Goal: Information Seeking & Learning: Learn about a topic

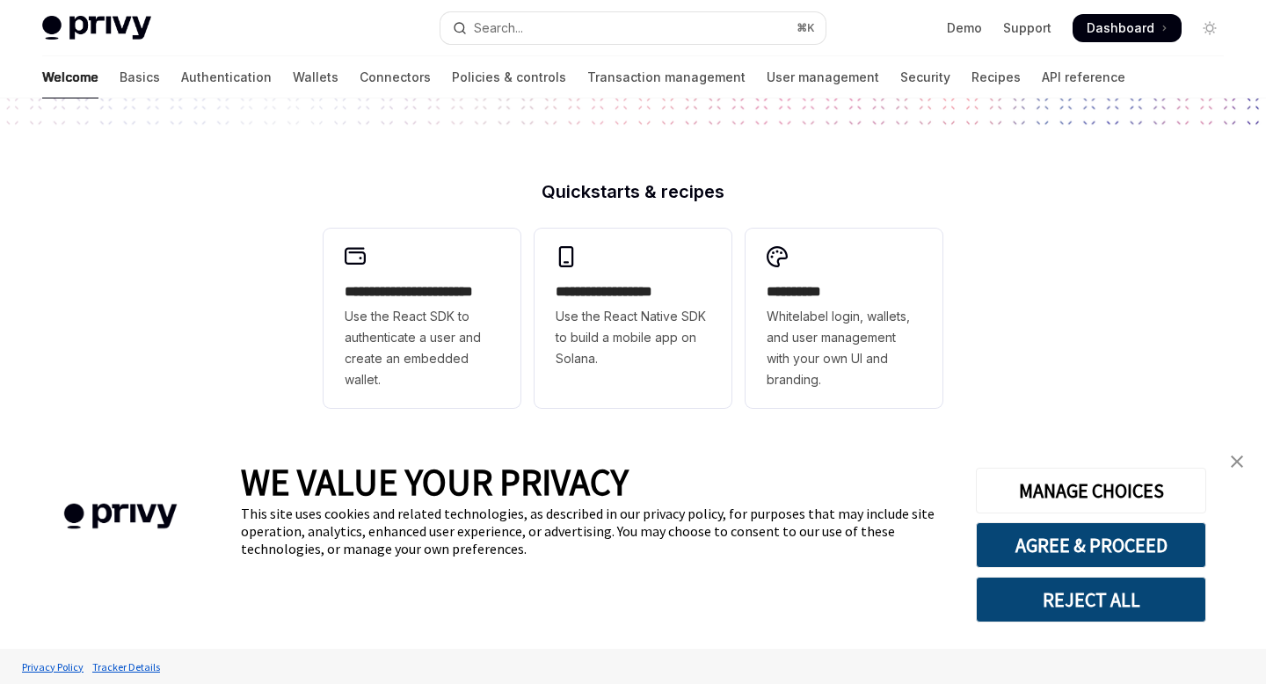
scroll to position [392, 0]
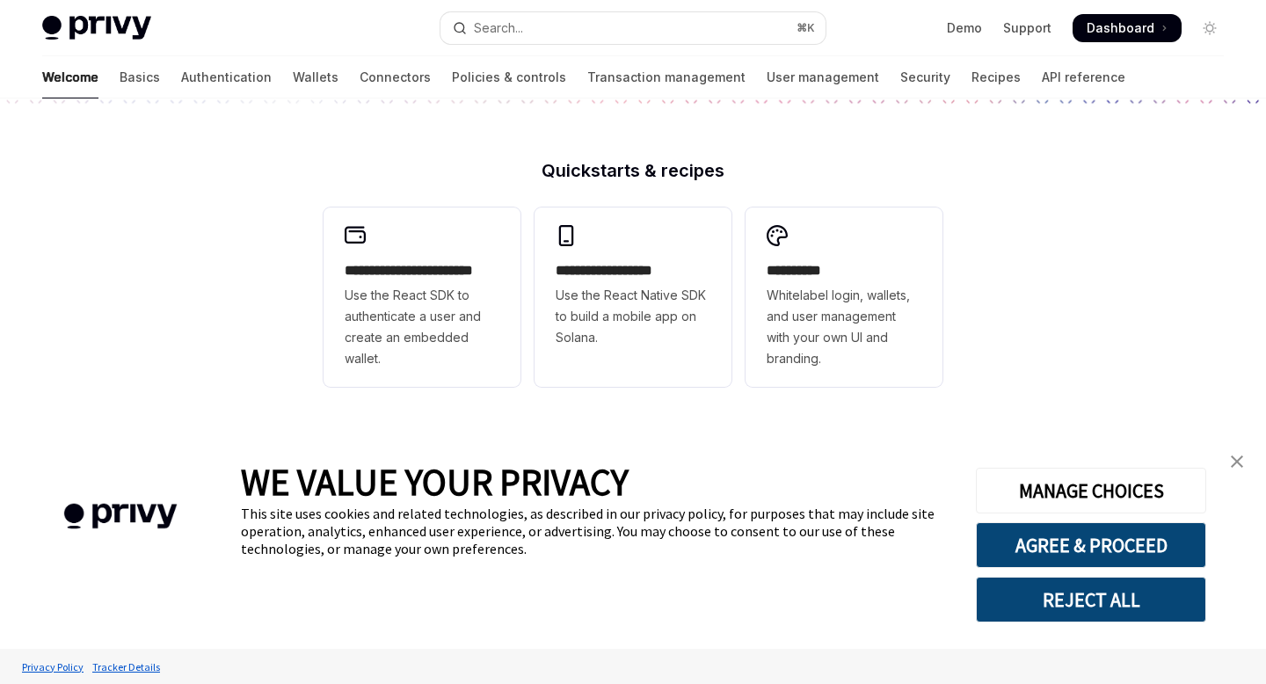
click at [1235, 459] on img "close banner" at bounding box center [1237, 461] width 12 height 12
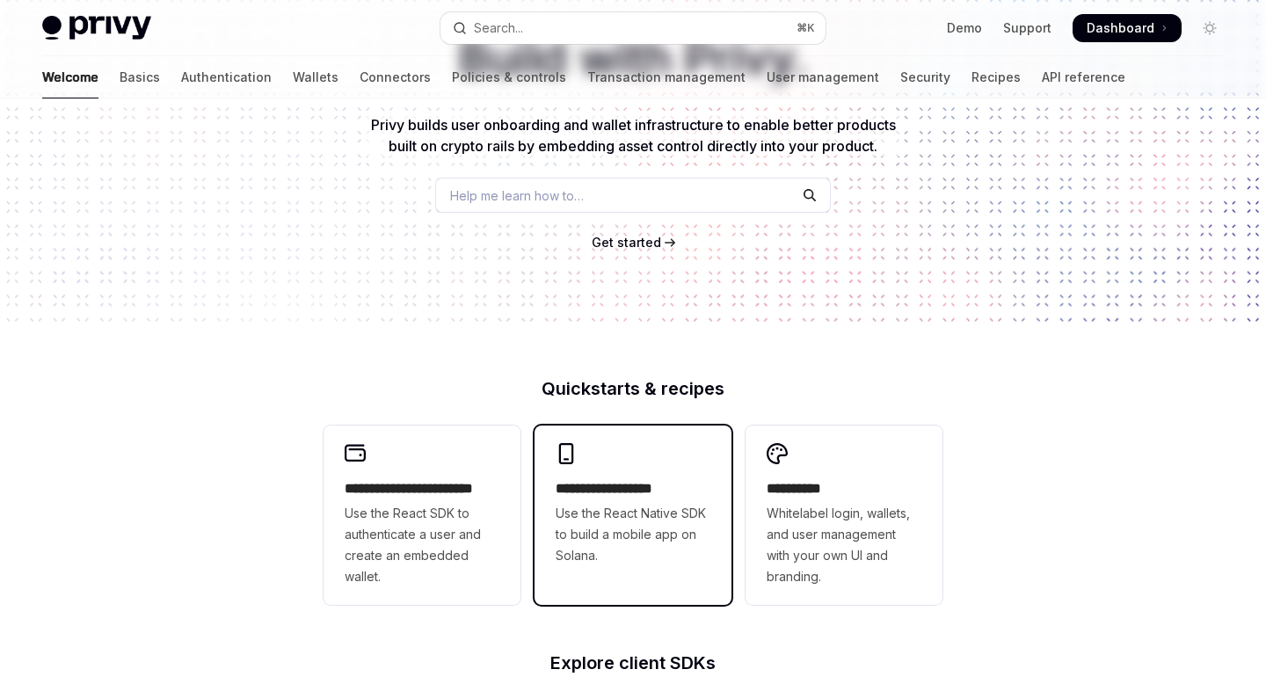
scroll to position [0, 0]
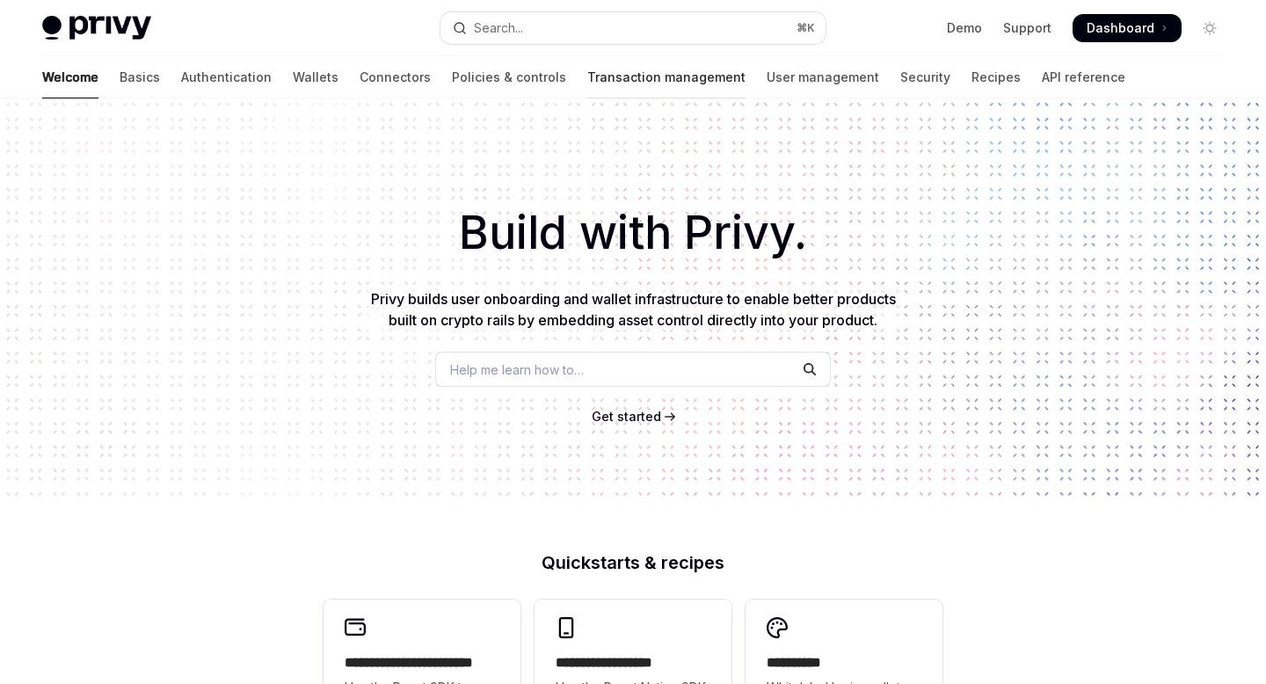
click at [587, 85] on link "Transaction management" at bounding box center [666, 77] width 158 height 42
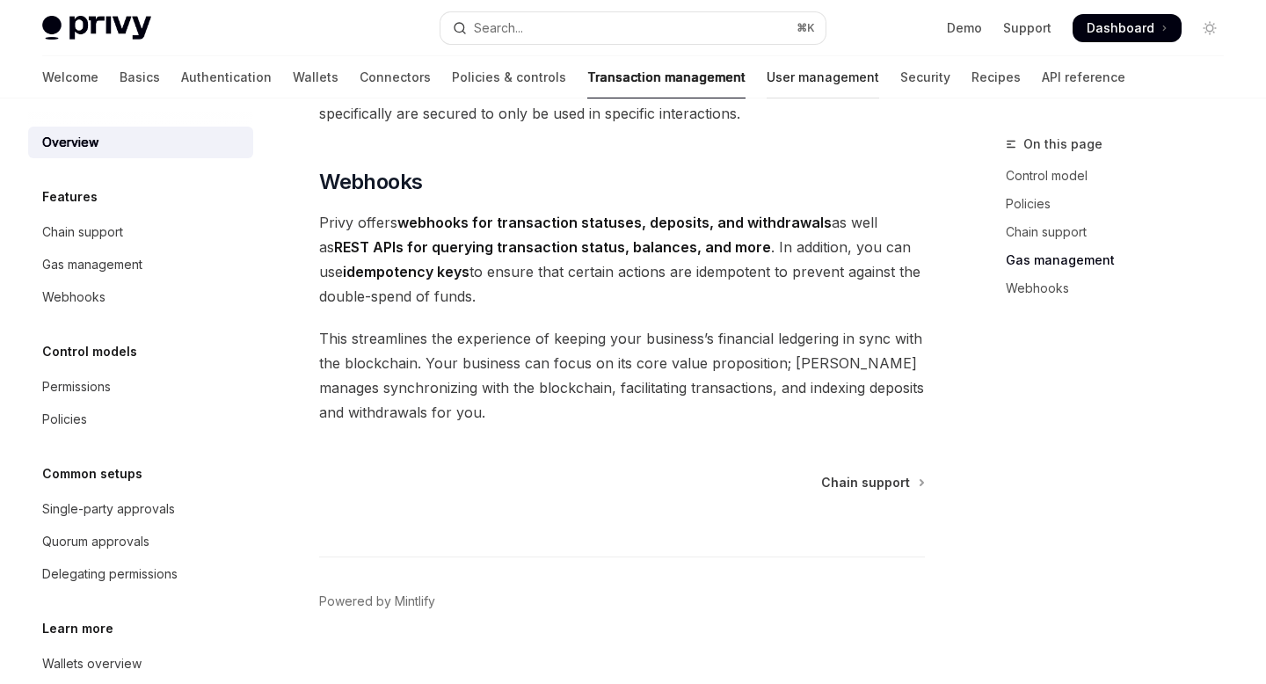
click at [767, 84] on link "User management" at bounding box center [823, 77] width 113 height 42
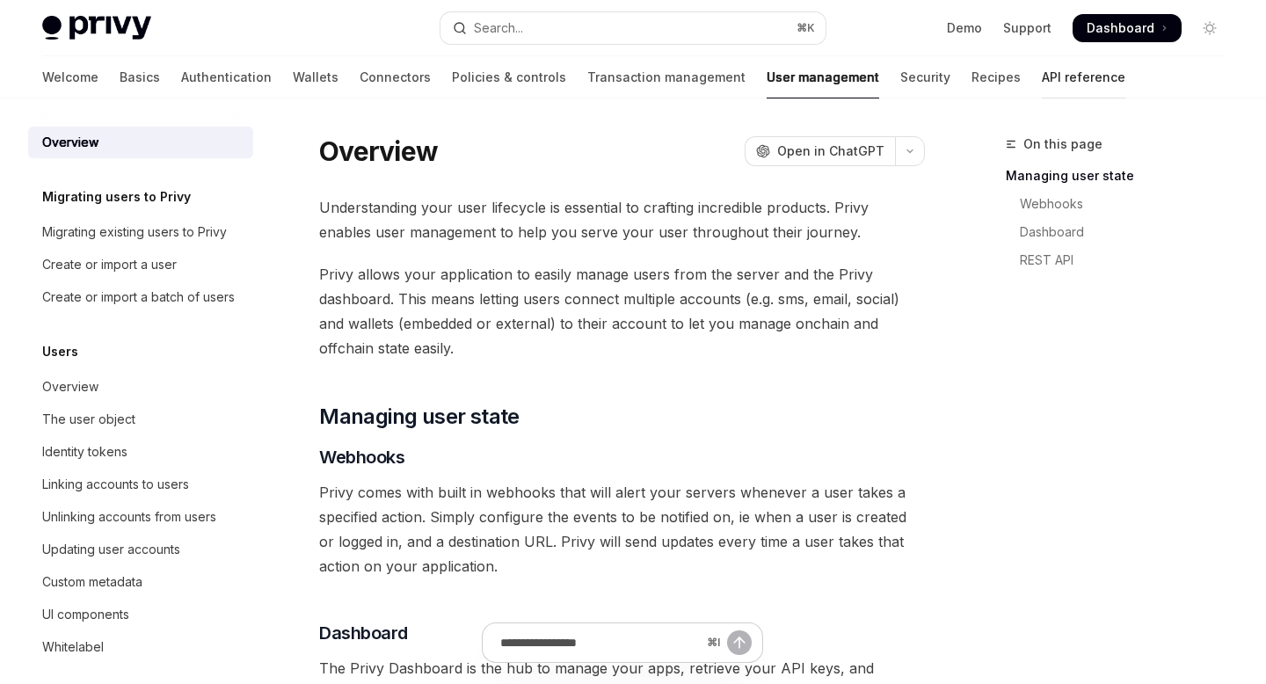
click at [1042, 81] on link "API reference" at bounding box center [1084, 77] width 84 height 42
type textarea "*"
